Goal: Task Accomplishment & Management: Complete application form

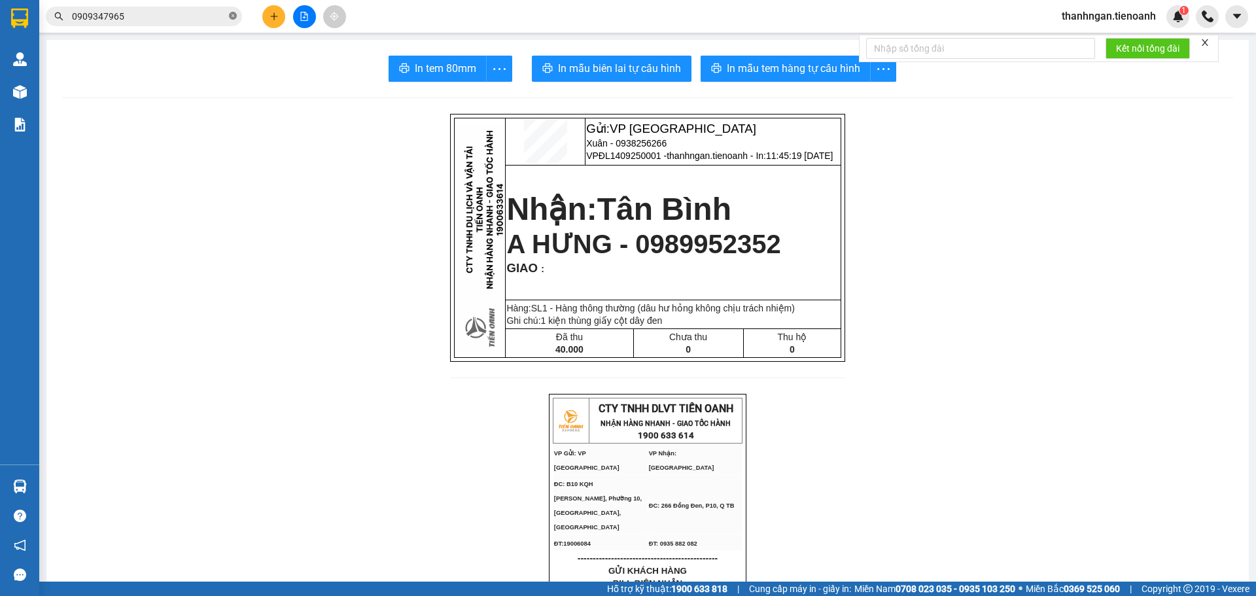
click at [233, 16] on icon "close-circle" at bounding box center [233, 16] width 8 height 8
click at [222, 14] on input "text" at bounding box center [149, 16] width 154 height 14
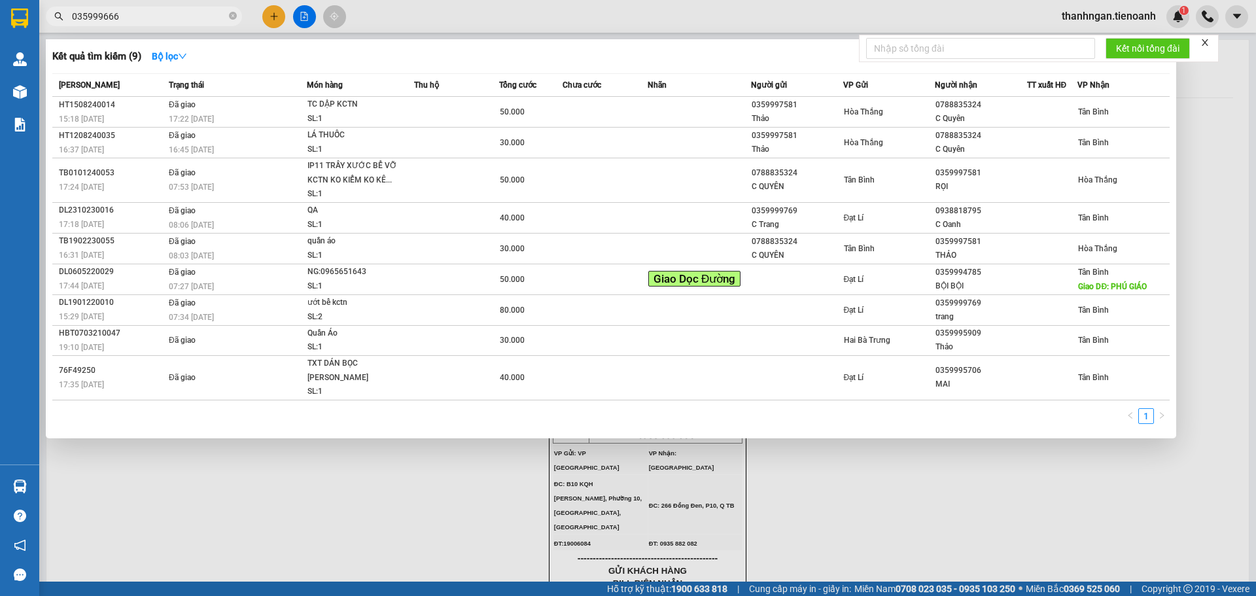
type input "0359996665"
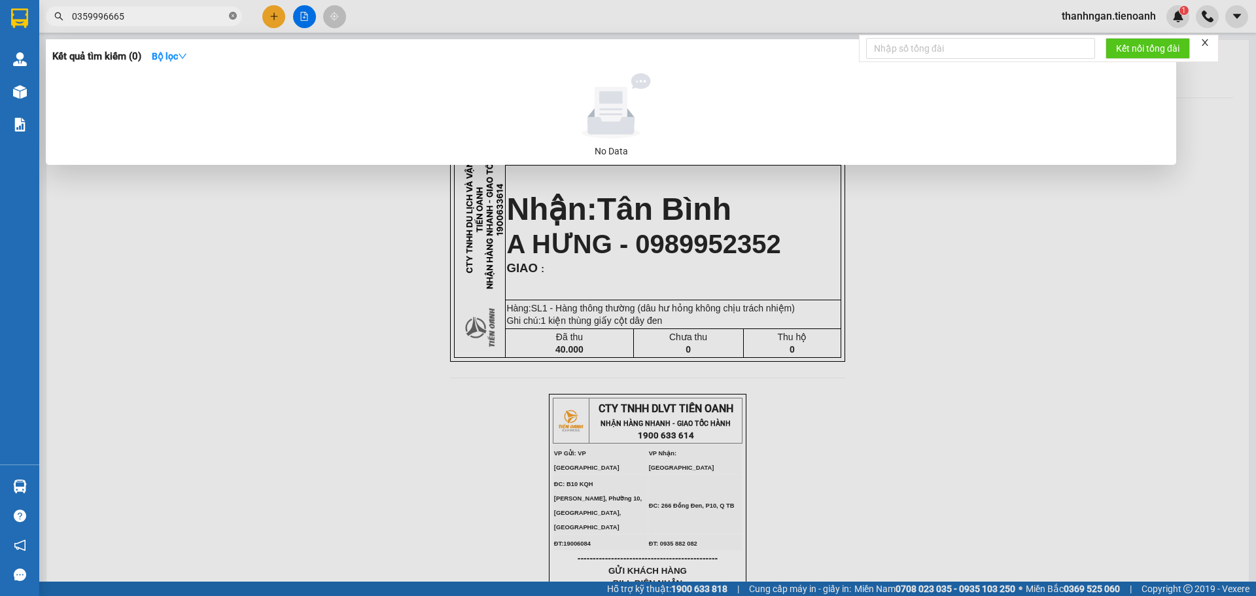
click at [233, 17] on icon "close-circle" at bounding box center [233, 16] width 8 height 8
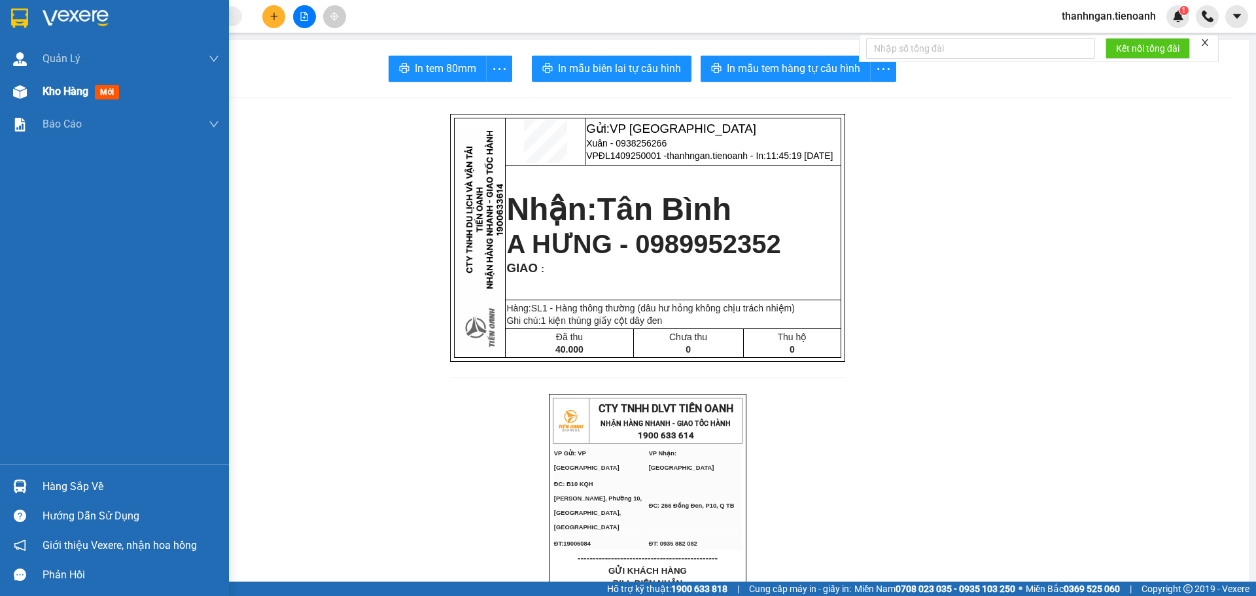
click at [66, 91] on span "Kho hàng" at bounding box center [66, 91] width 46 height 12
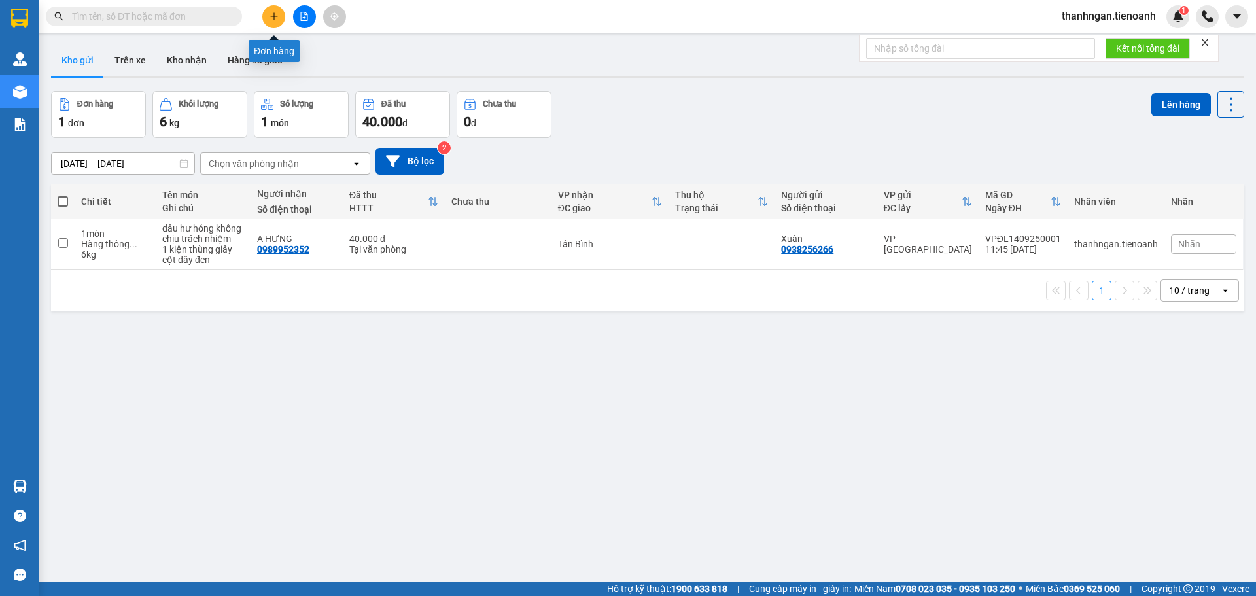
click at [270, 11] on button at bounding box center [273, 16] width 23 height 23
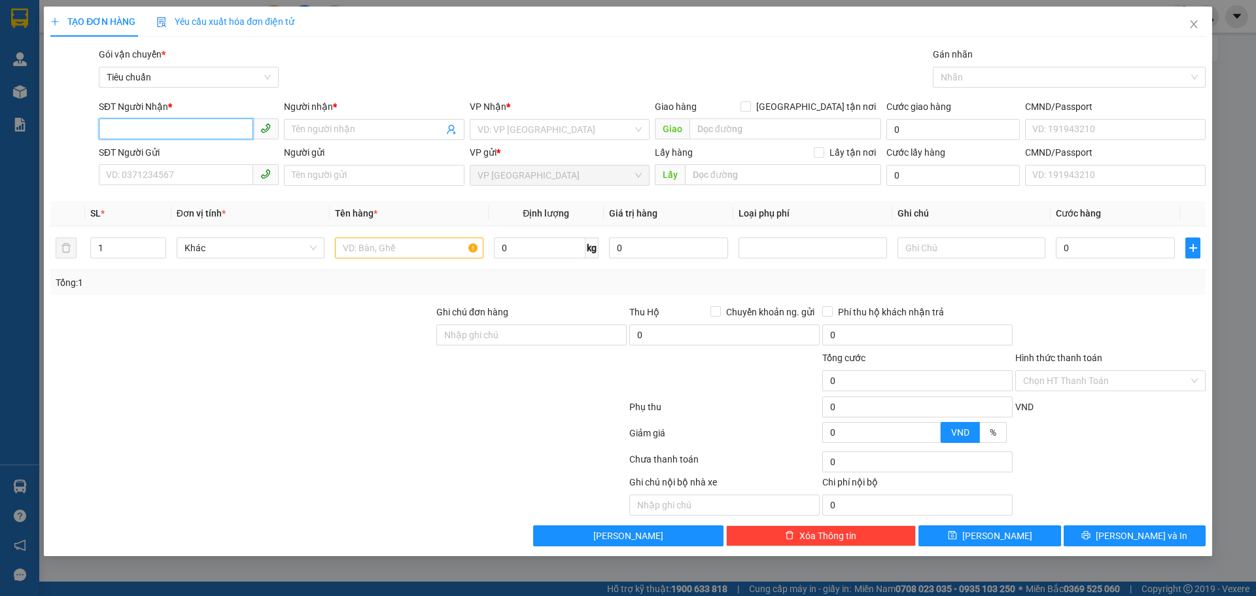
click at [179, 119] on input "SĐT Người Nhận *" at bounding box center [176, 128] width 154 height 21
type input "0984977098"
click at [359, 127] on input "Người nhận *" at bounding box center [367, 129] width 151 height 14
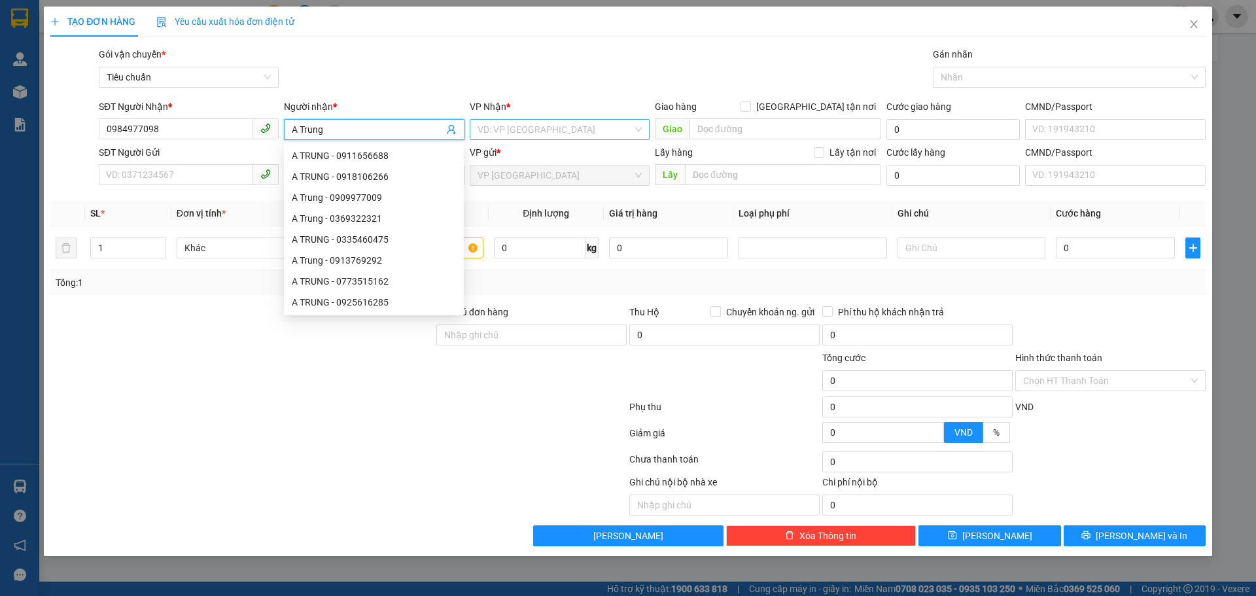
type input "A Trung"
click at [544, 128] on input "search" at bounding box center [555, 130] width 155 height 20
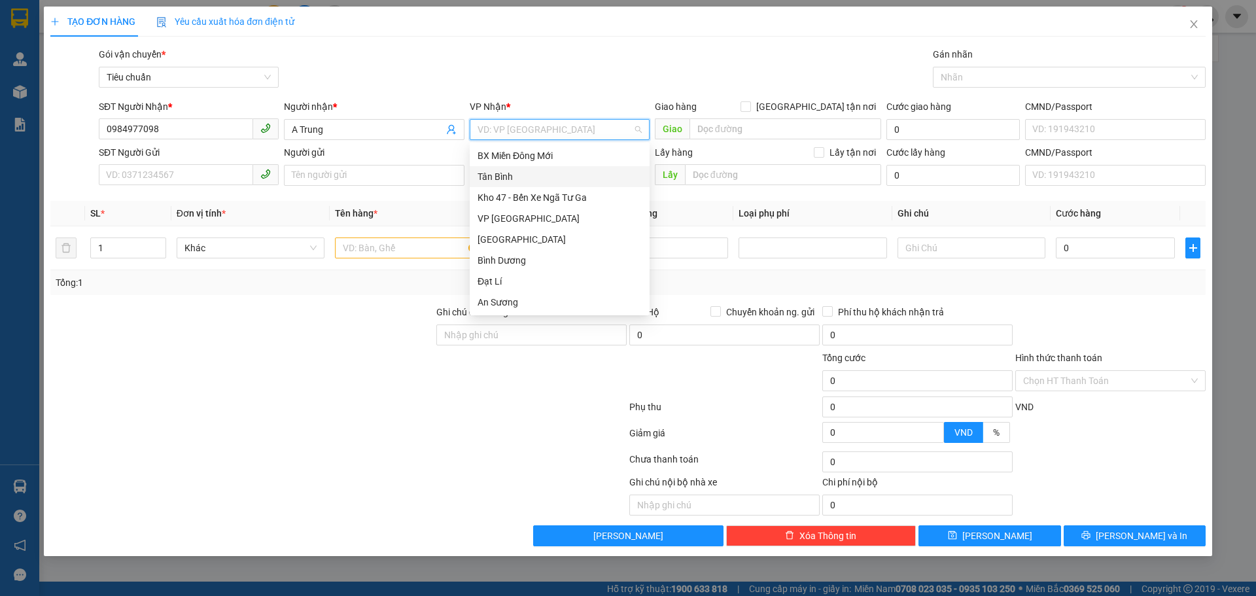
click at [495, 174] on div "Tân Bình" at bounding box center [560, 176] width 164 height 14
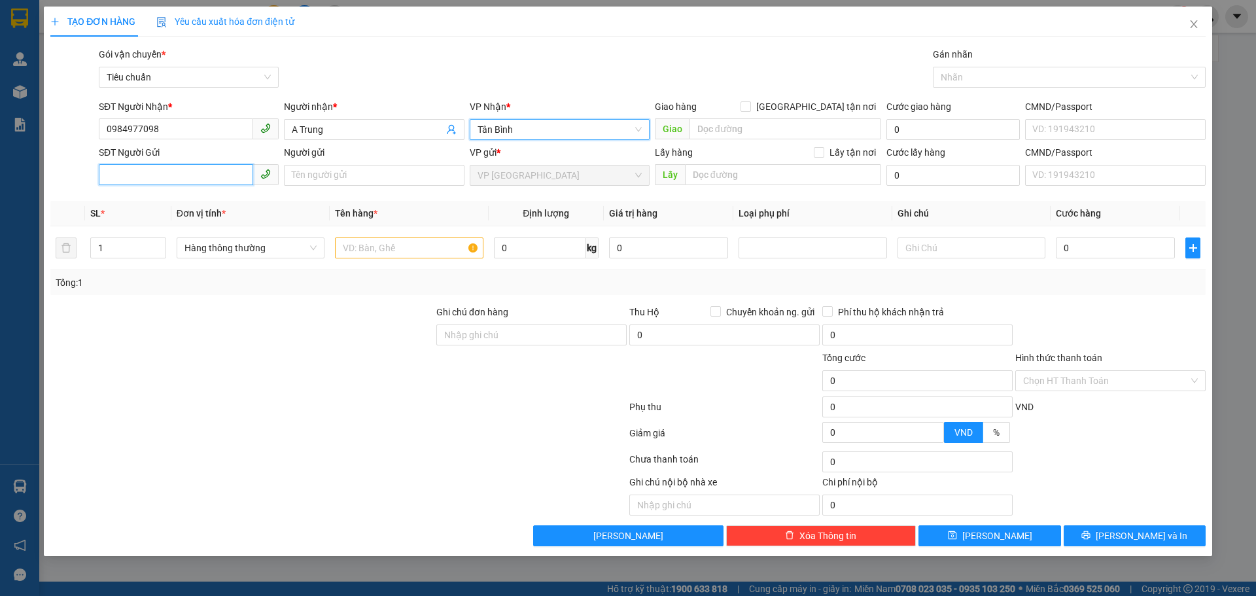
click at [190, 171] on input "SĐT Người Gửi" at bounding box center [176, 174] width 154 height 21
click at [179, 175] on input "SĐT Người Gửi" at bounding box center [176, 174] width 154 height 21
type input "0359996665"
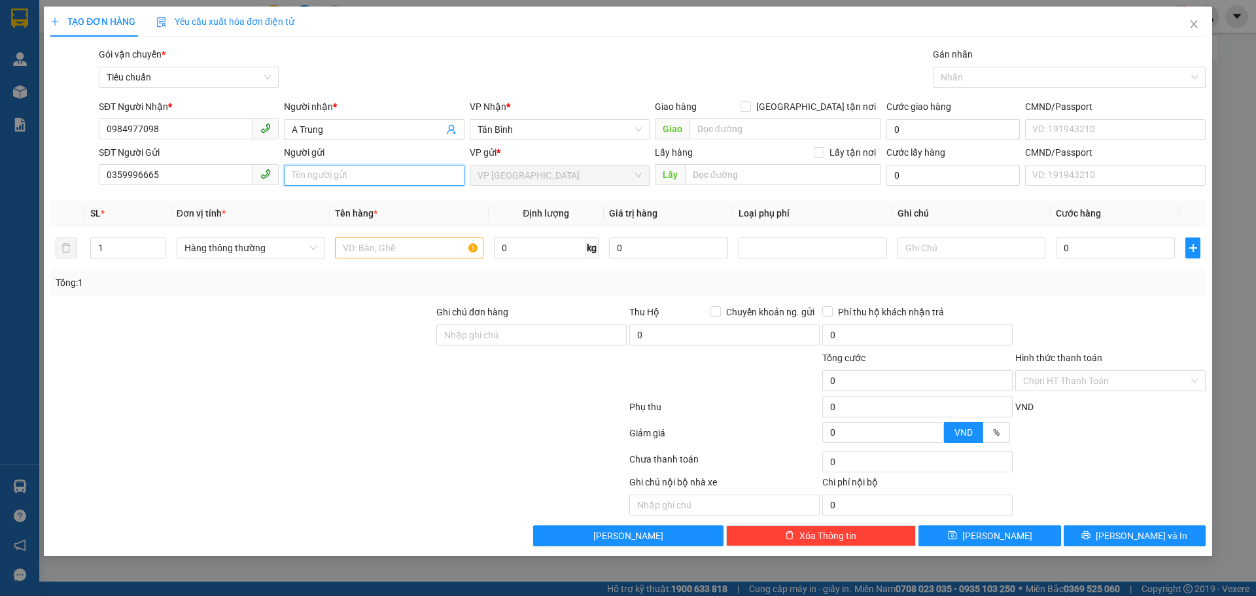
click at [330, 171] on input "Người gửi" at bounding box center [374, 175] width 180 height 21
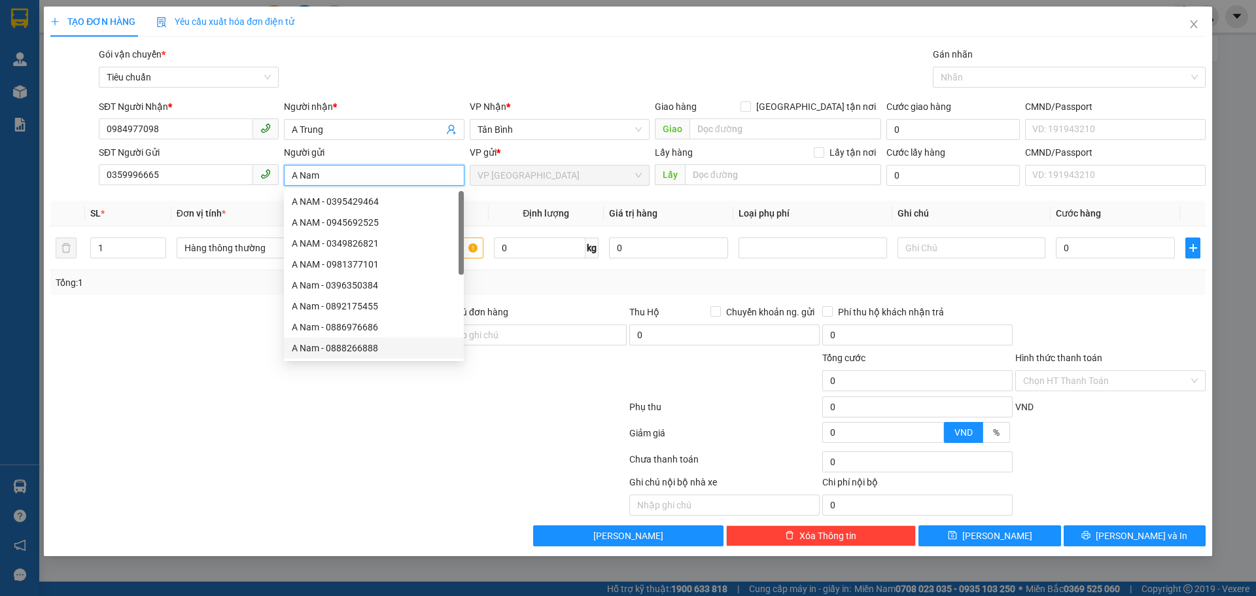
type input "A Nam"
drag, startPoint x: 355, startPoint y: 470, endPoint x: 355, endPoint y: 457, distance: 12.4
click at [355, 468] on div at bounding box center [338, 462] width 579 height 26
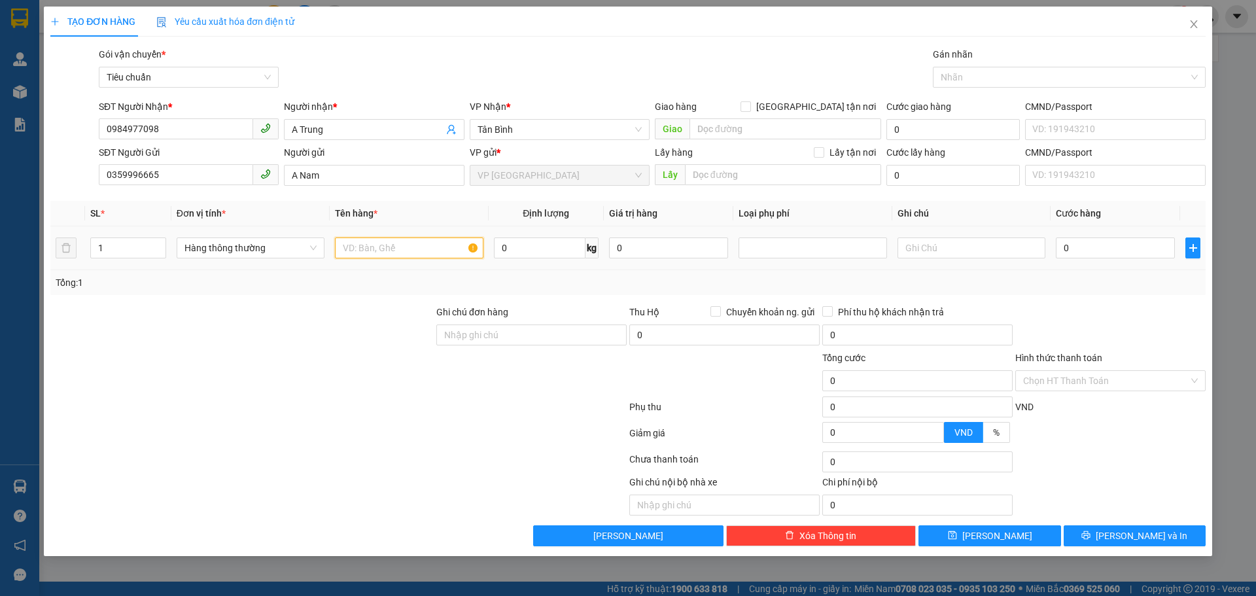
click at [431, 247] on input "text" at bounding box center [409, 248] width 148 height 21
click at [571, 245] on input "0" at bounding box center [540, 248] width 92 height 21
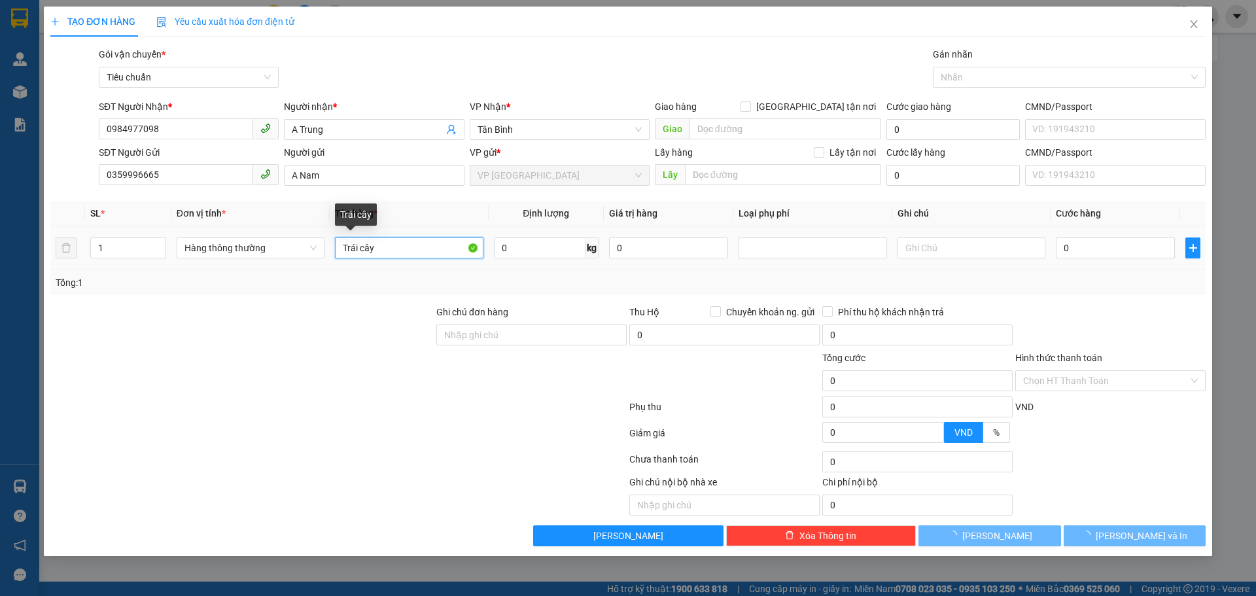
click at [395, 249] on input "Trái cây" at bounding box center [409, 248] width 148 height 21
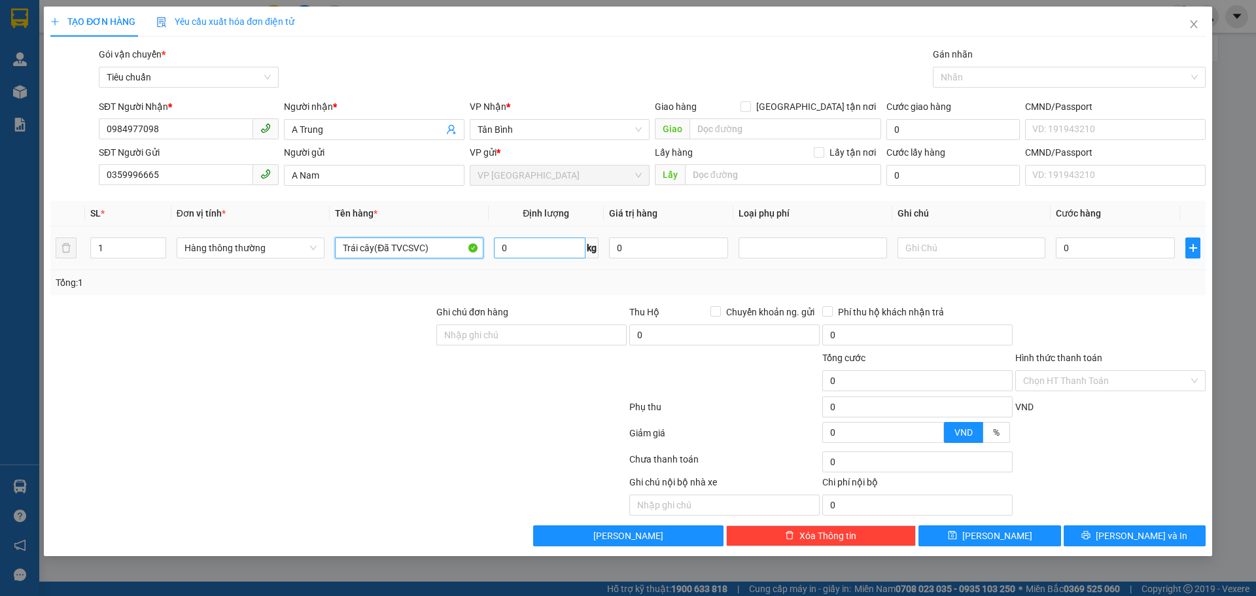
type input "Trái cây(Đã TVCSVC)"
click at [543, 244] on input "0" at bounding box center [540, 248] width 92 height 21
type input "39"
click at [918, 253] on input "text" at bounding box center [972, 248] width 148 height 21
type input "80.000"
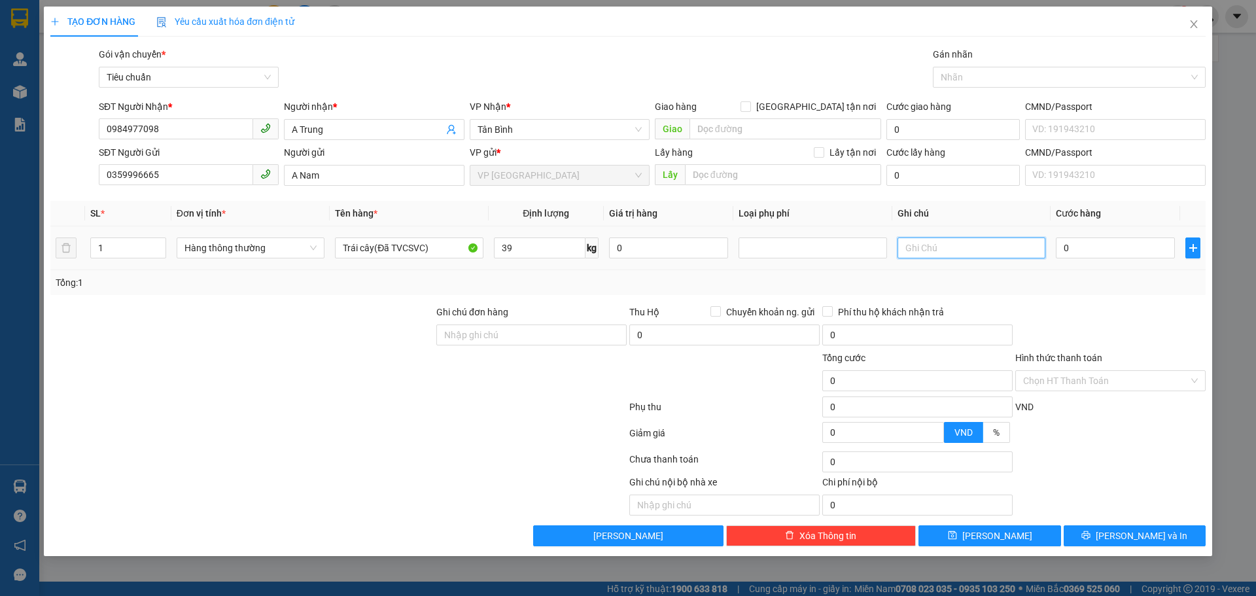
type input "80.000"
type input "t"
type input "TXT,BKV"
drag, startPoint x: 1104, startPoint y: 377, endPoint x: 1097, endPoint y: 369, distance: 10.2
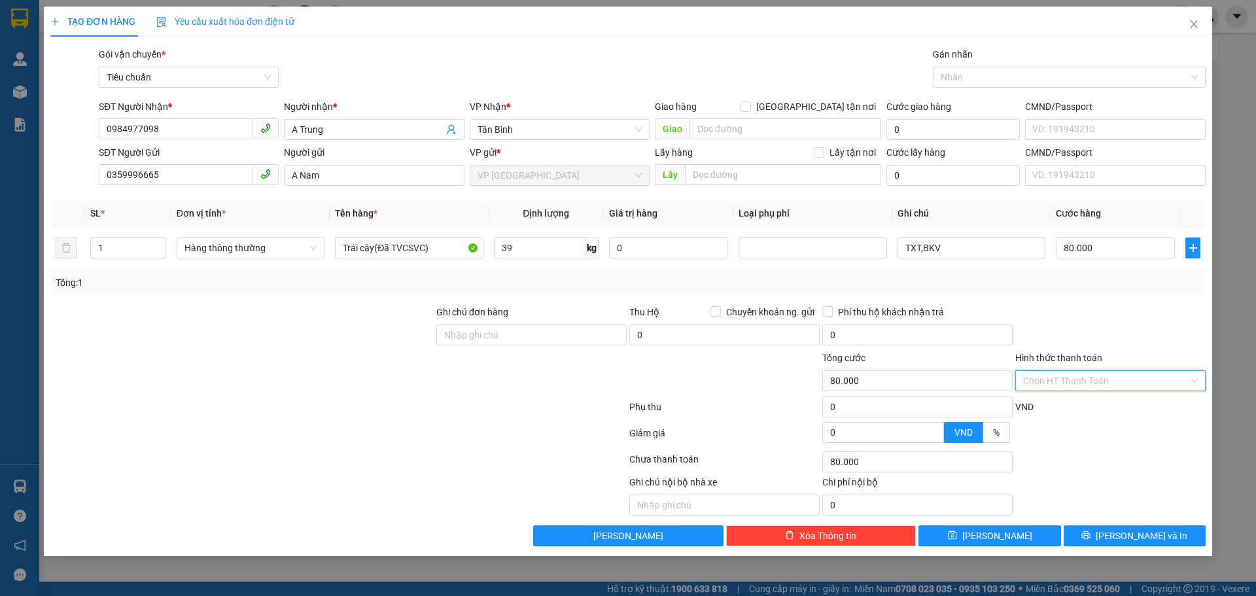
click at [1103, 376] on input "Hình thức thanh toán" at bounding box center [1106, 381] width 166 height 20
click at [1054, 406] on div "Tại văn phòng" at bounding box center [1110, 407] width 175 height 14
type input "0"
click at [1108, 538] on button "[PERSON_NAME] và In" at bounding box center [1135, 535] width 142 height 21
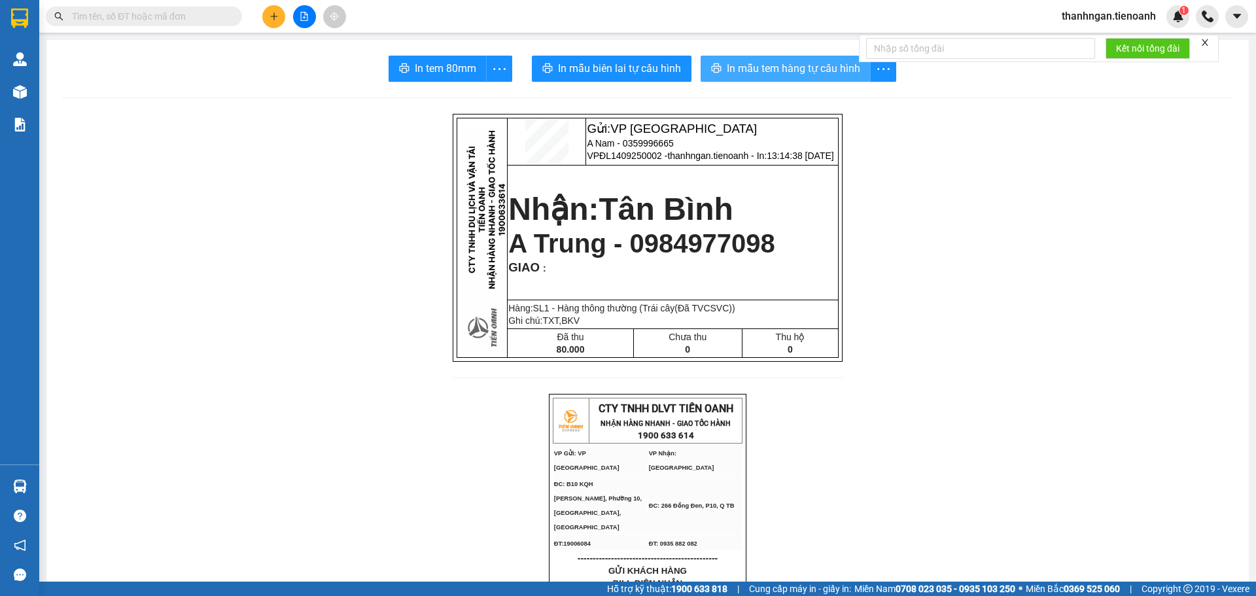
click at [785, 63] on span "In mẫu tem hàng tự cấu hình" at bounding box center [793, 68] width 133 height 16
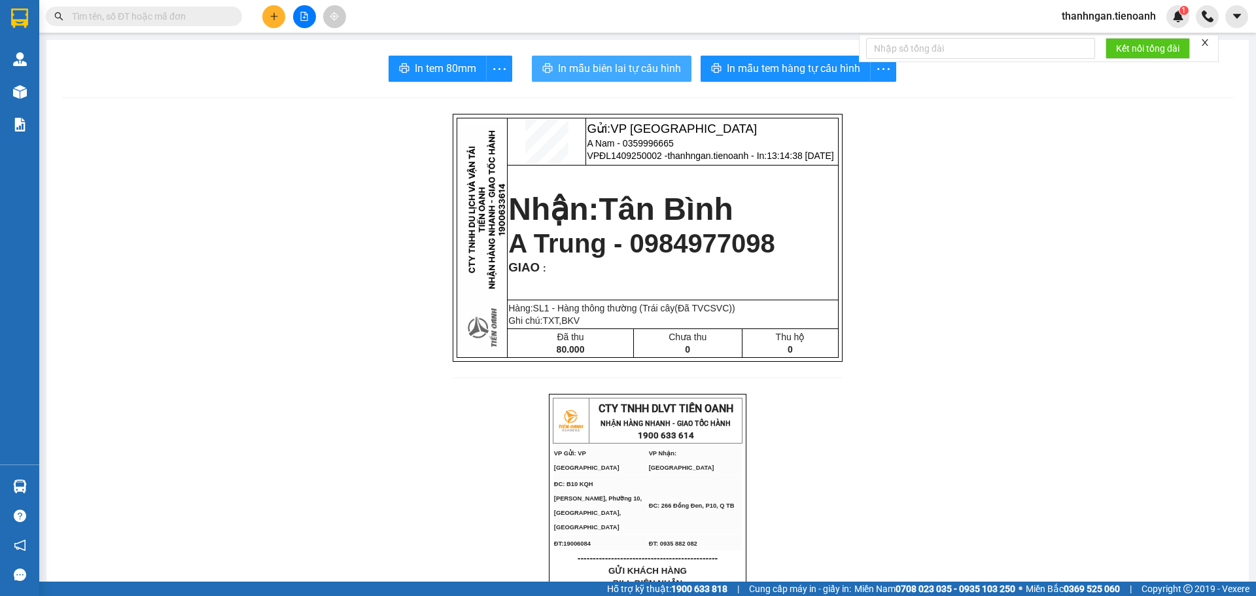
click at [641, 63] on span "In mẫu biên lai tự cấu hình" at bounding box center [619, 68] width 123 height 16
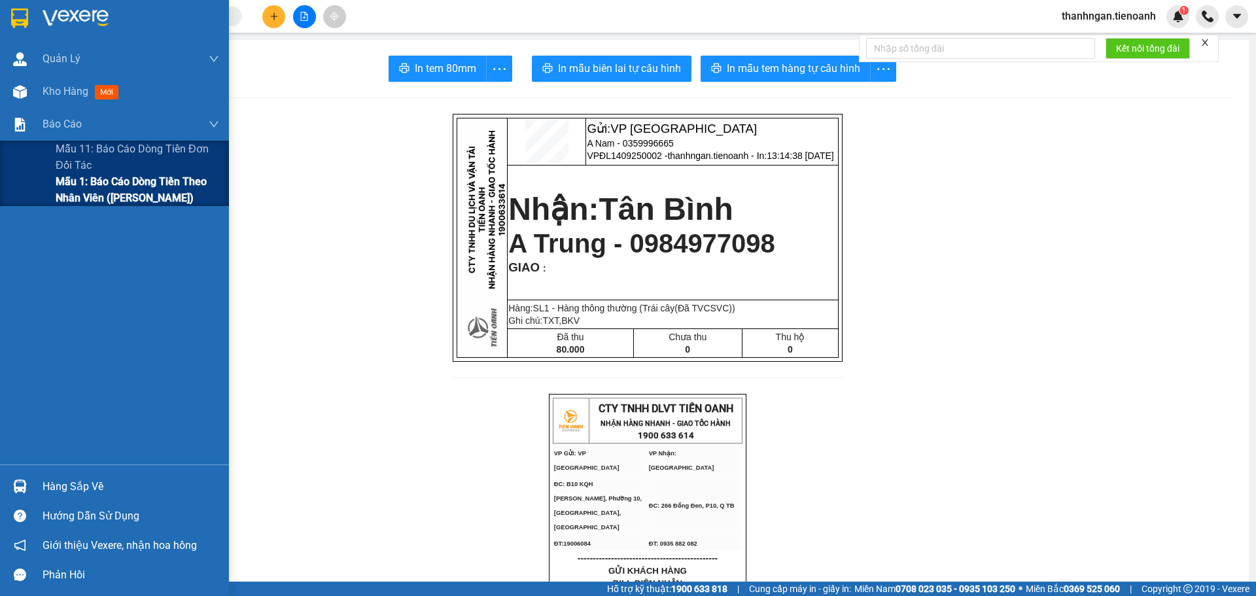
click at [93, 188] on span "Mẫu 1: Báo cáo dòng tiền theo nhân viên ([PERSON_NAME])" at bounding box center [138, 189] width 164 height 33
